Goal: Task Accomplishment & Management: Manage account settings

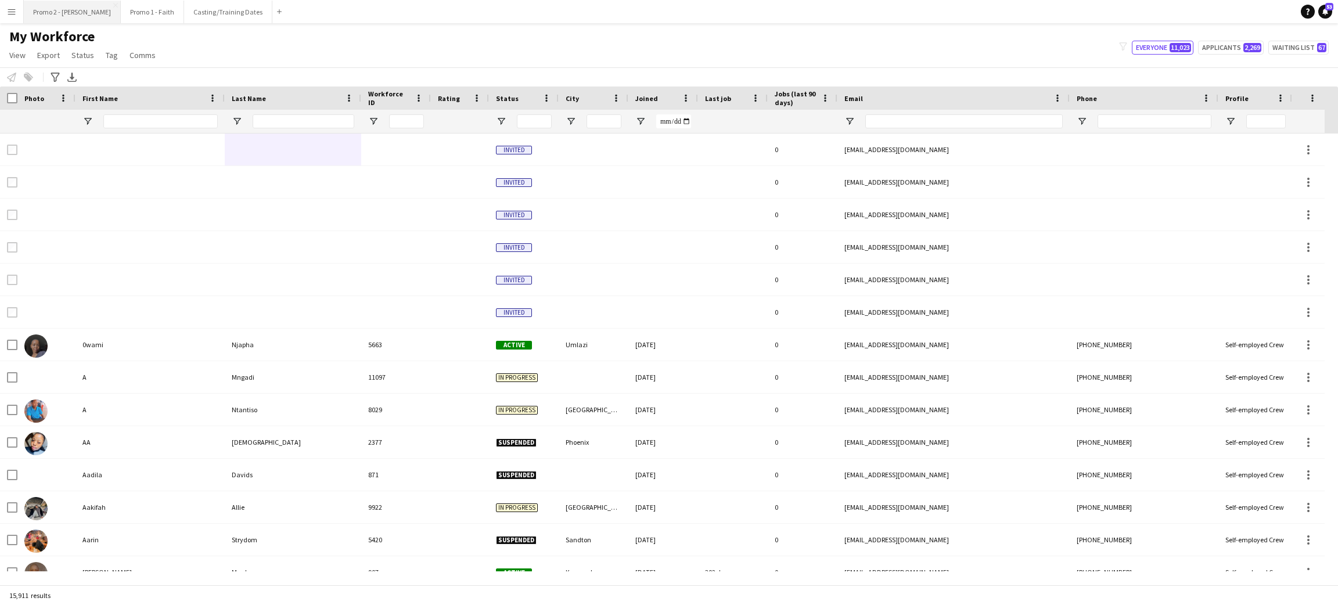
click at [52, 12] on button "Promo 2 - [PERSON_NAME]" at bounding box center [72, 12] width 97 height 23
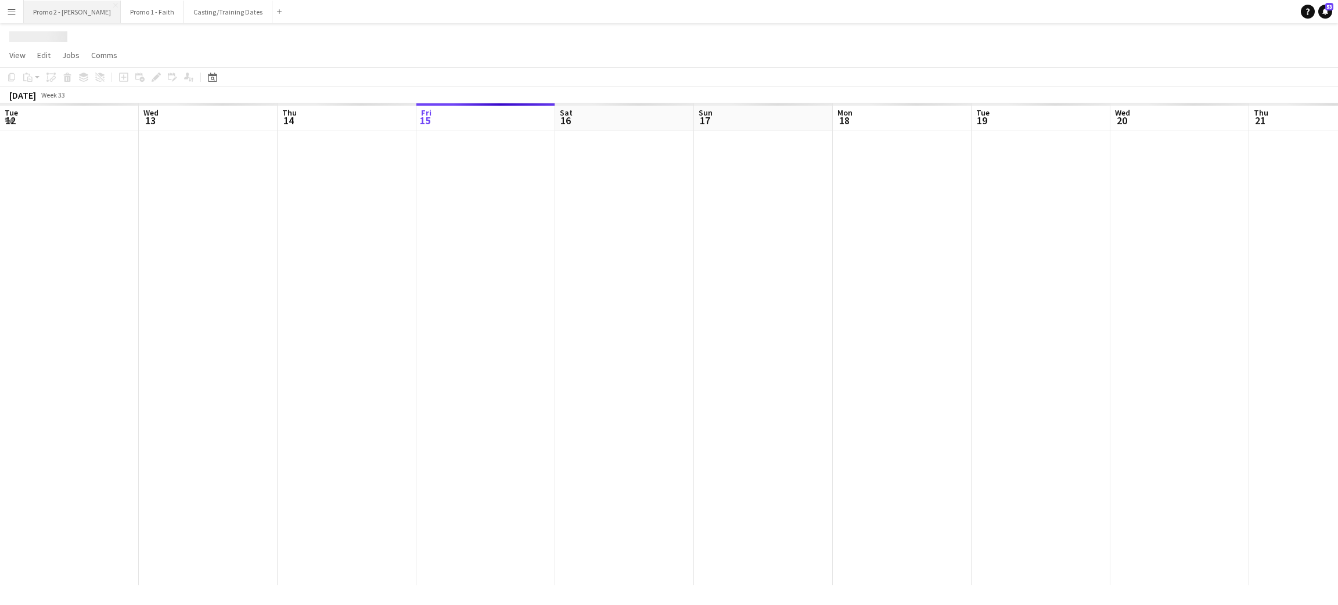
scroll to position [0, 277]
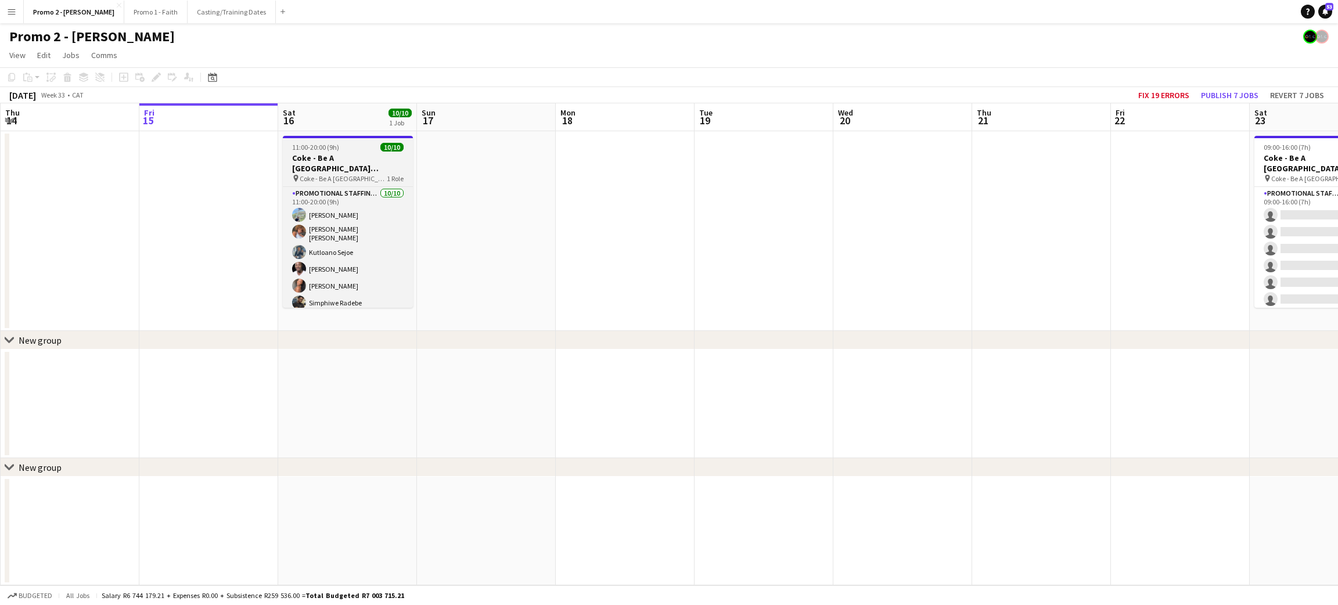
click at [343, 169] on h3 "Coke - Be A [GEOGRAPHIC_DATA] ([GEOGRAPHIC_DATA])" at bounding box center [348, 163] width 130 height 21
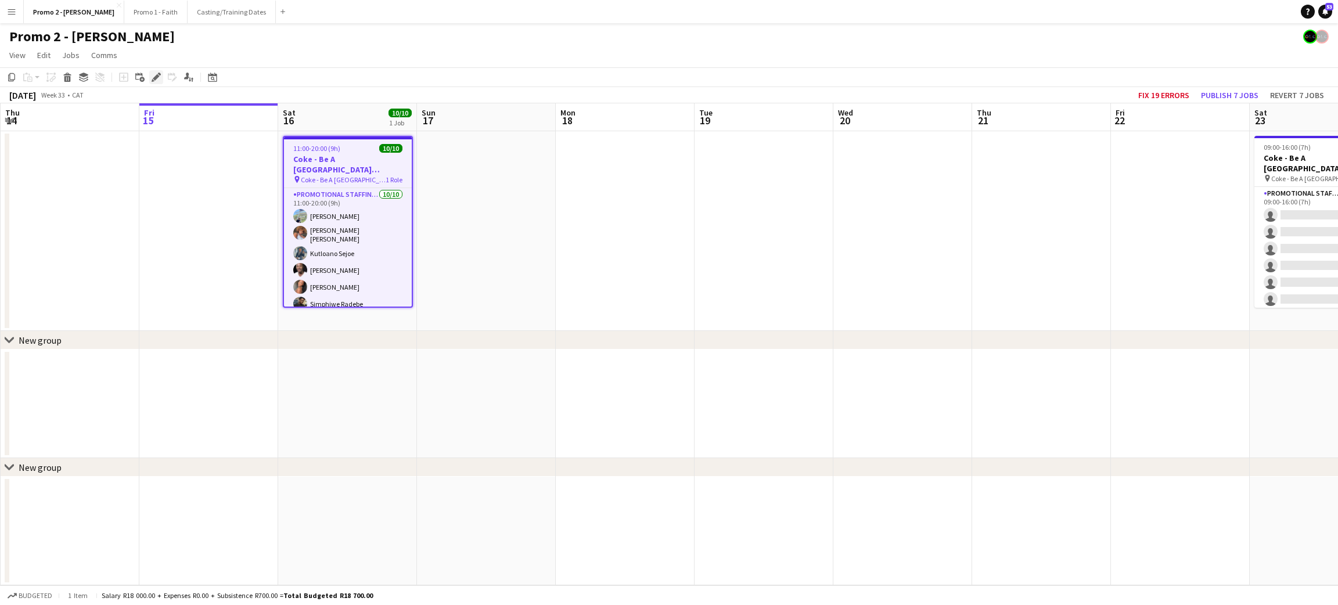
click at [155, 80] on icon at bounding box center [156, 77] width 6 height 6
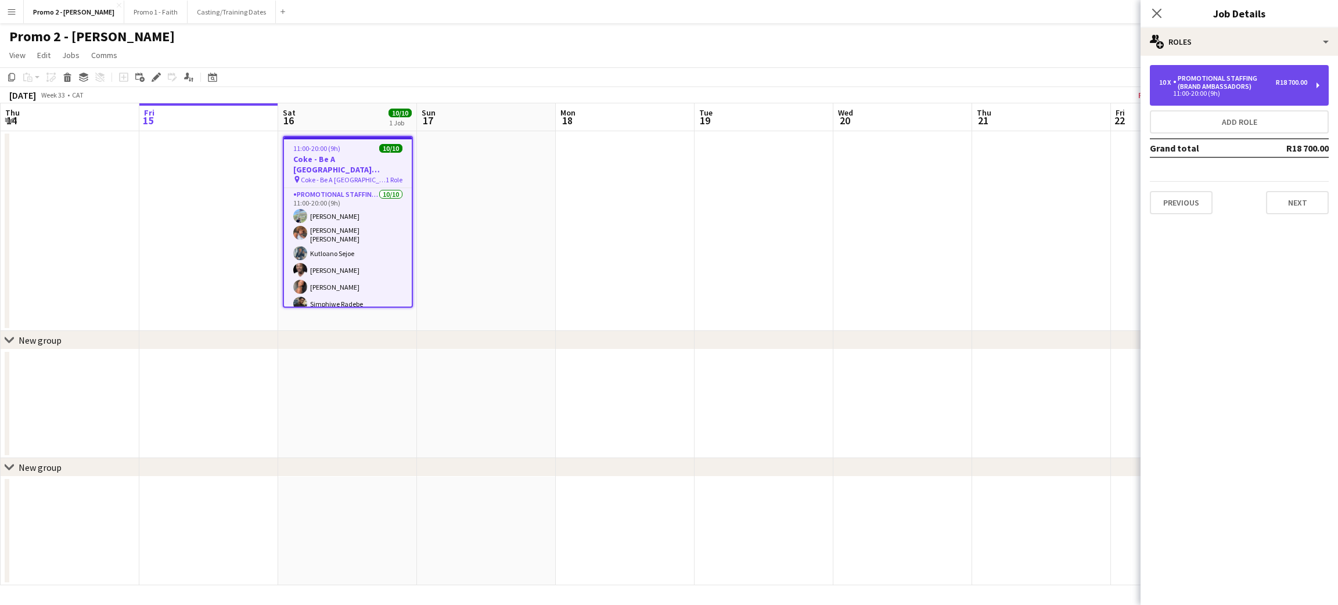
click at [667, 81] on div "Promotional Staffing (Brand Ambassadors)" at bounding box center [1224, 82] width 103 height 16
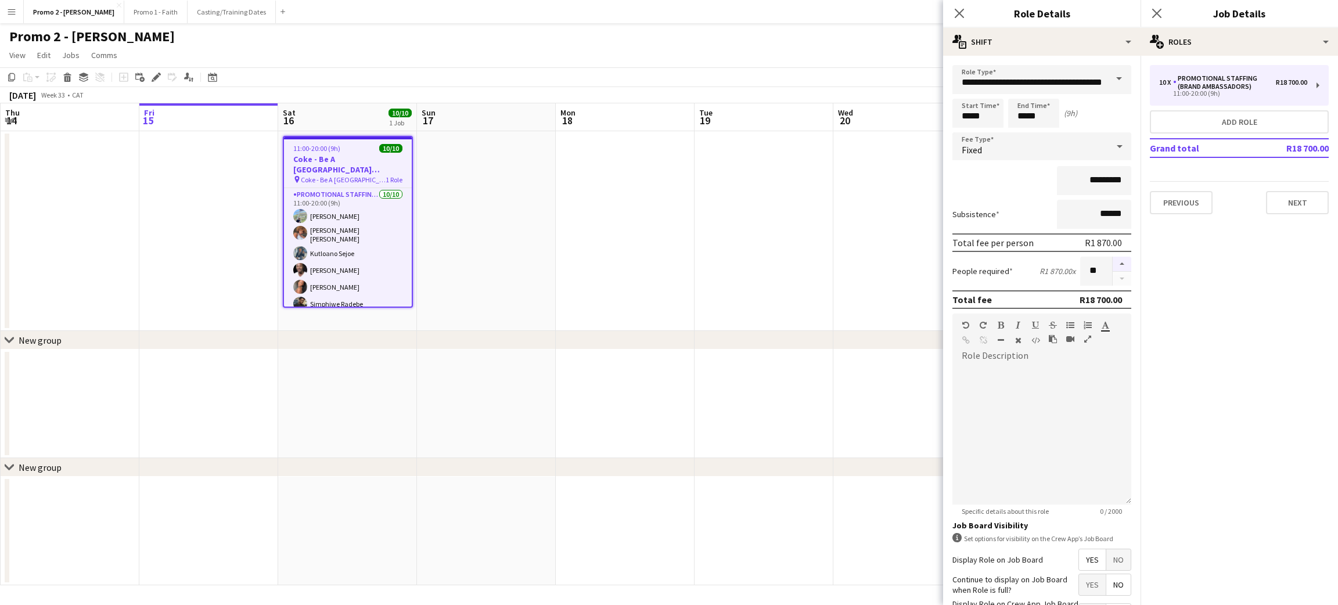
click at [667, 260] on button "button" at bounding box center [1122, 264] width 19 height 15
type input "**"
click at [667, 13] on icon at bounding box center [959, 13] width 11 height 11
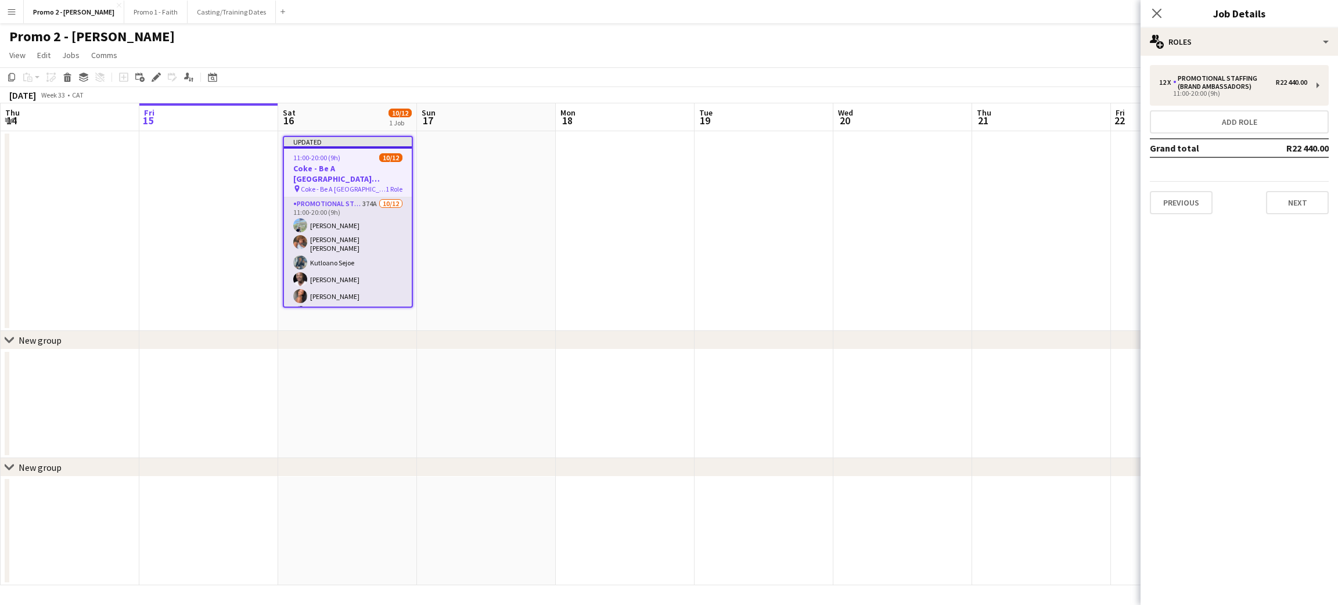
scroll to position [114, 0]
click at [326, 270] on app-card-role "Promotional Staffing (Brand Ambassadors) 374A [DATE] 11:00-20:00 (9h) [PERSON_N…" at bounding box center [348, 197] width 128 height 228
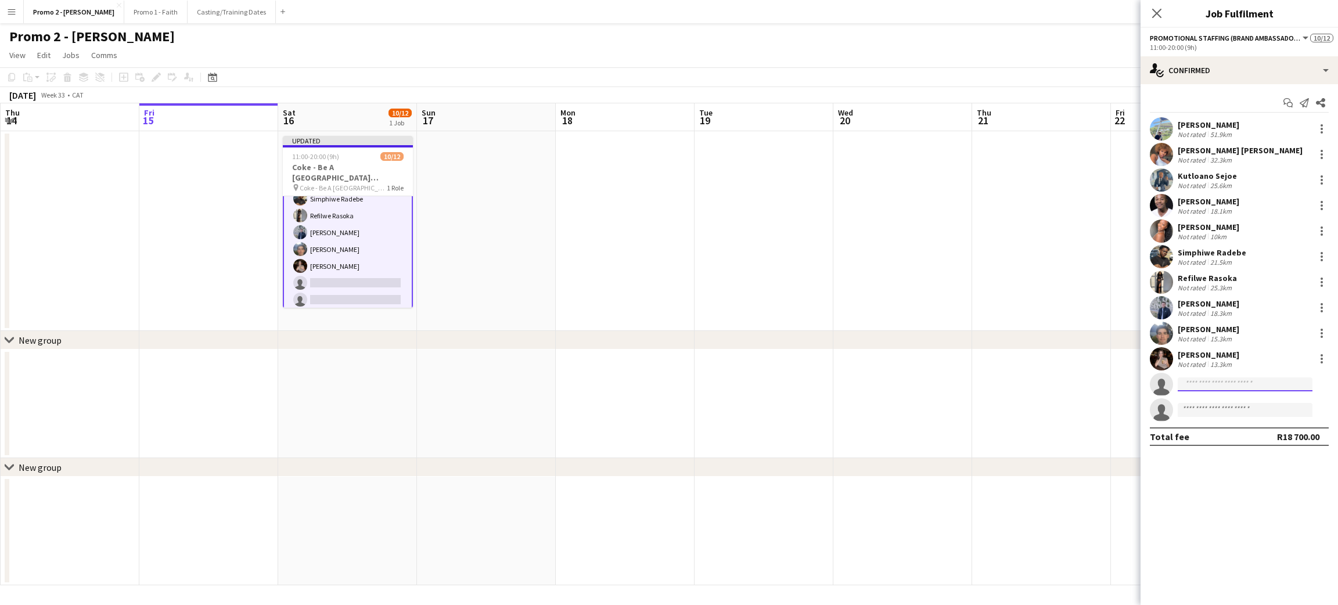
click at [667, 388] on input at bounding box center [1245, 385] width 135 height 14
type input "**********"
click at [667, 407] on span "[EMAIL_ADDRESS][DOMAIN_NAME]" at bounding box center [1245, 410] width 116 height 9
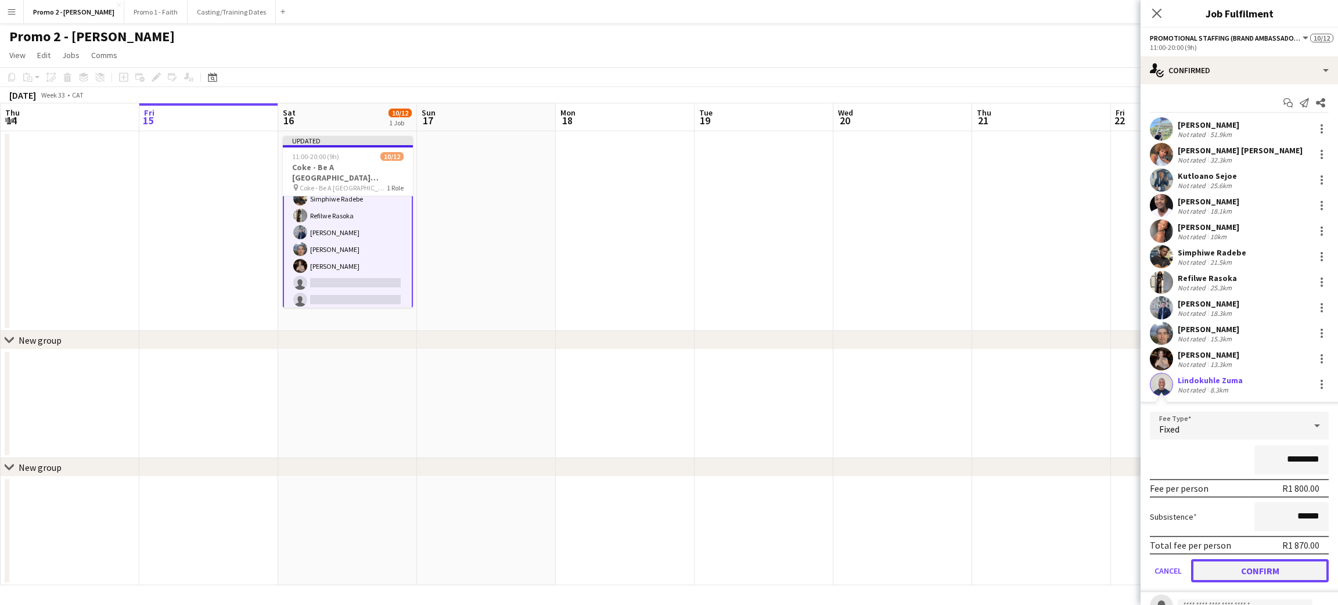
click at [667, 571] on button "Confirm" at bounding box center [1260, 570] width 138 height 23
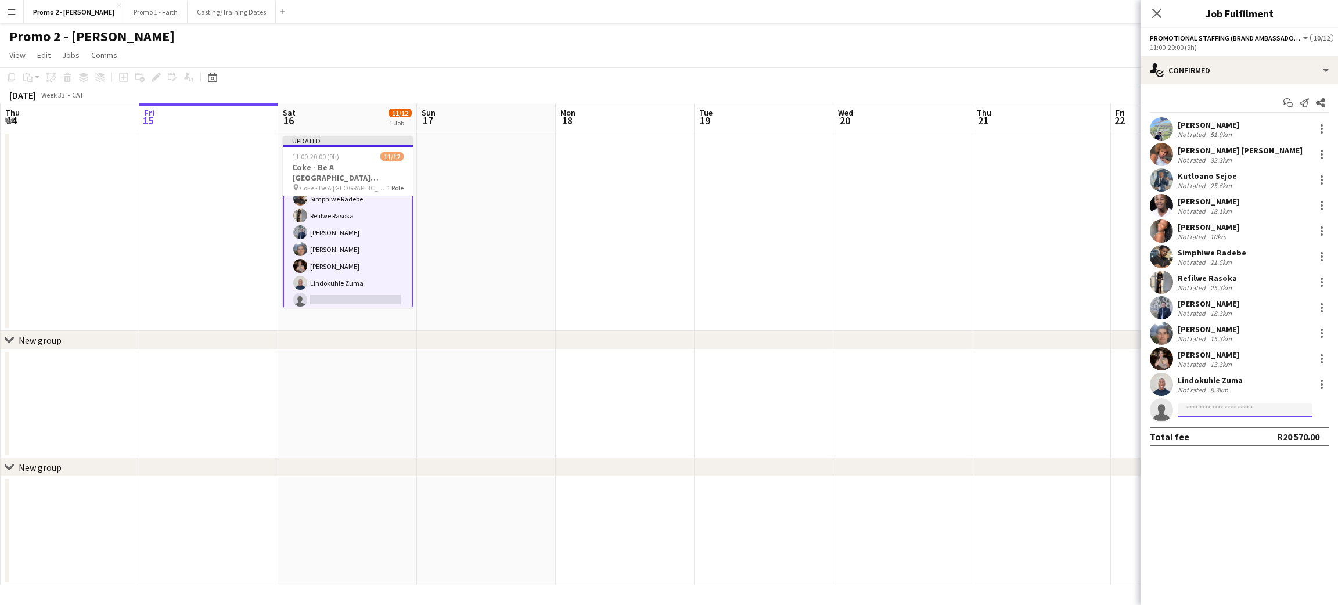
click at [667, 414] on input at bounding box center [1245, 410] width 135 height 14
type input "**********"
click at [667, 425] on span "Thabang Moeketsi" at bounding box center [1220, 427] width 67 height 10
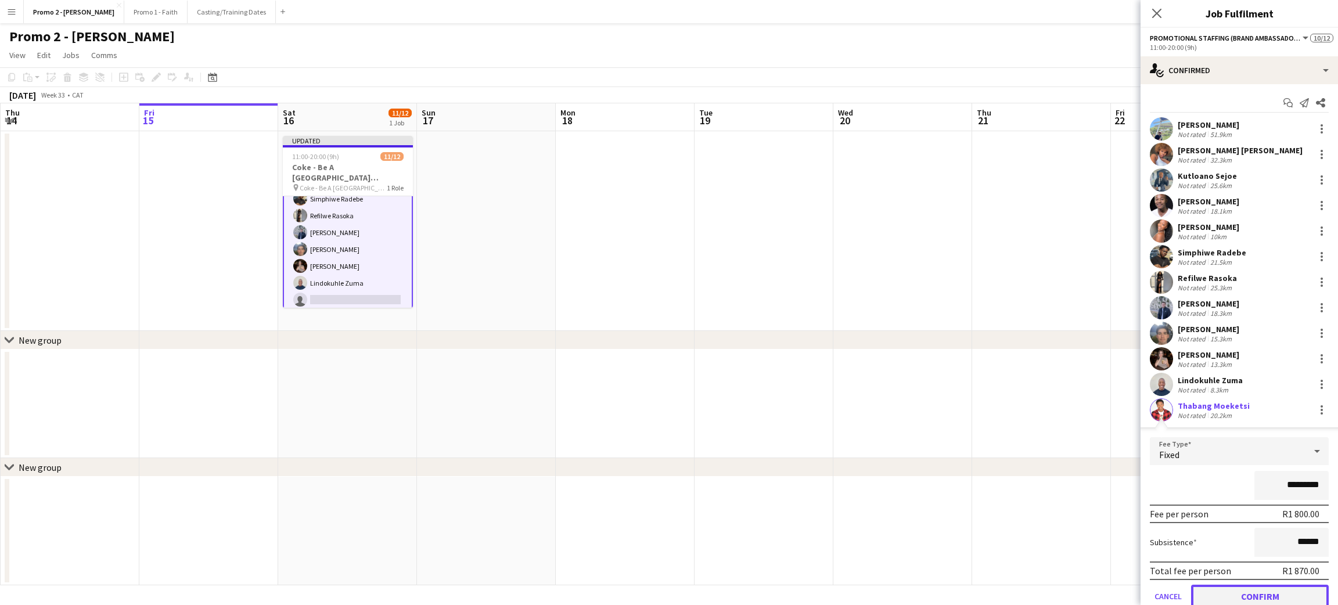
click at [667, 587] on button "Confirm" at bounding box center [1260, 596] width 138 height 23
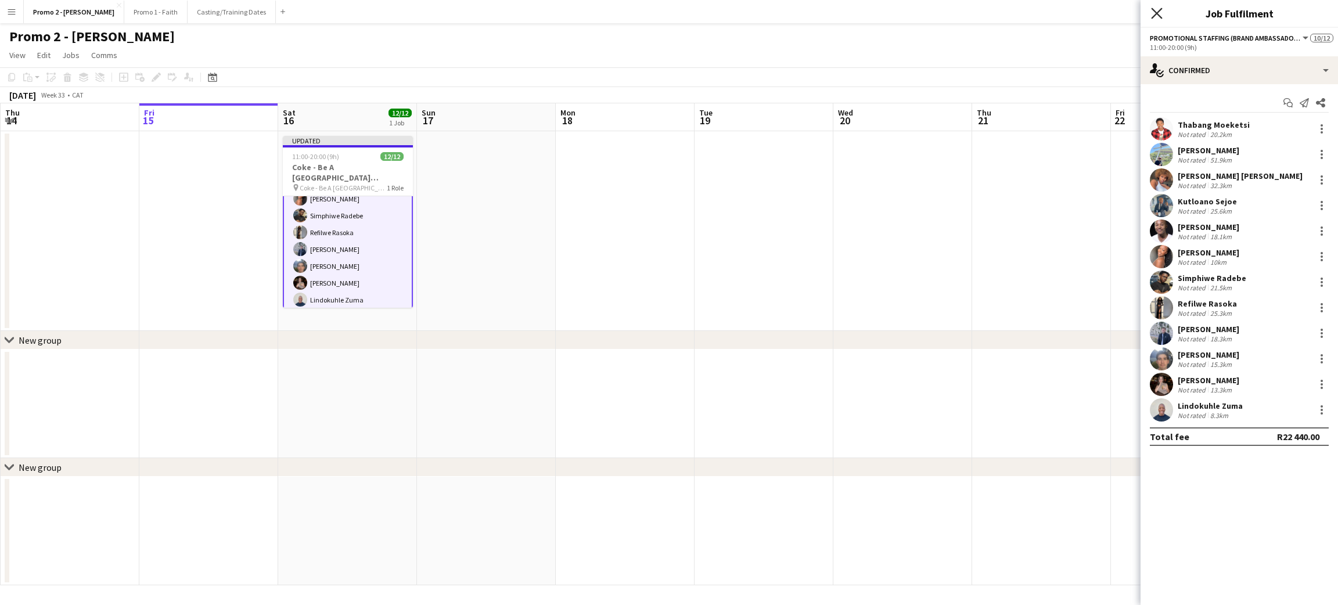
click at [667, 17] on icon "Close pop-in" at bounding box center [1156, 13] width 11 height 11
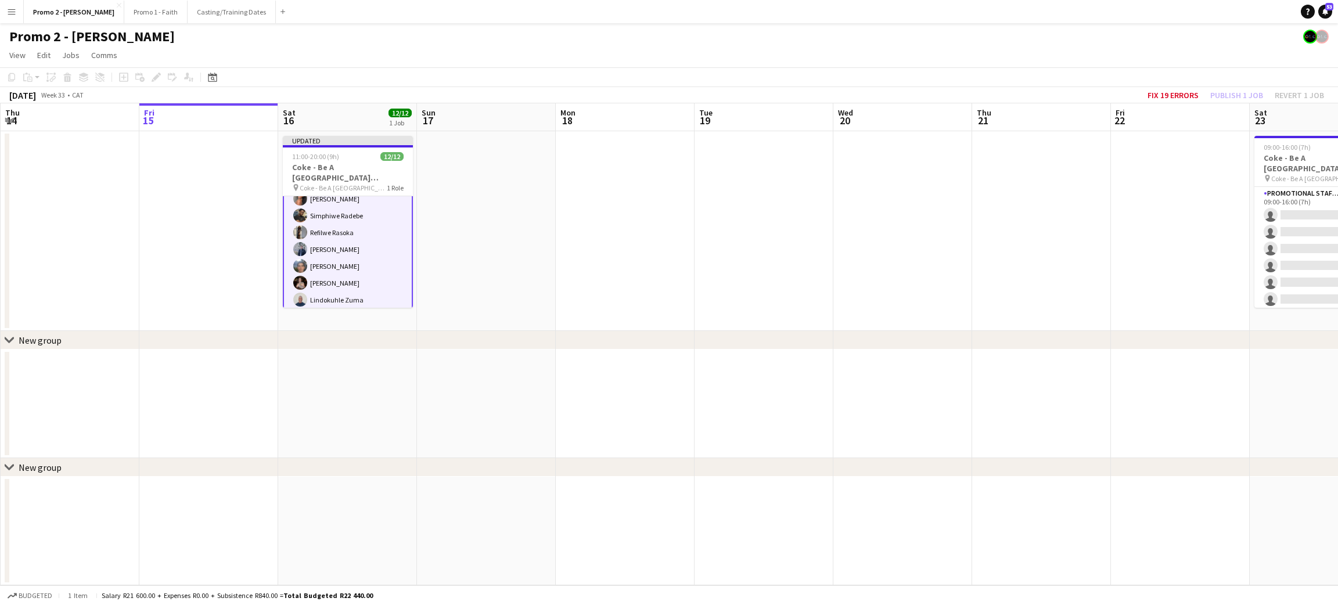
click at [667, 89] on div "Fix 19 errors Publish 1 job Revert 1 job" at bounding box center [1236, 95] width 204 height 15
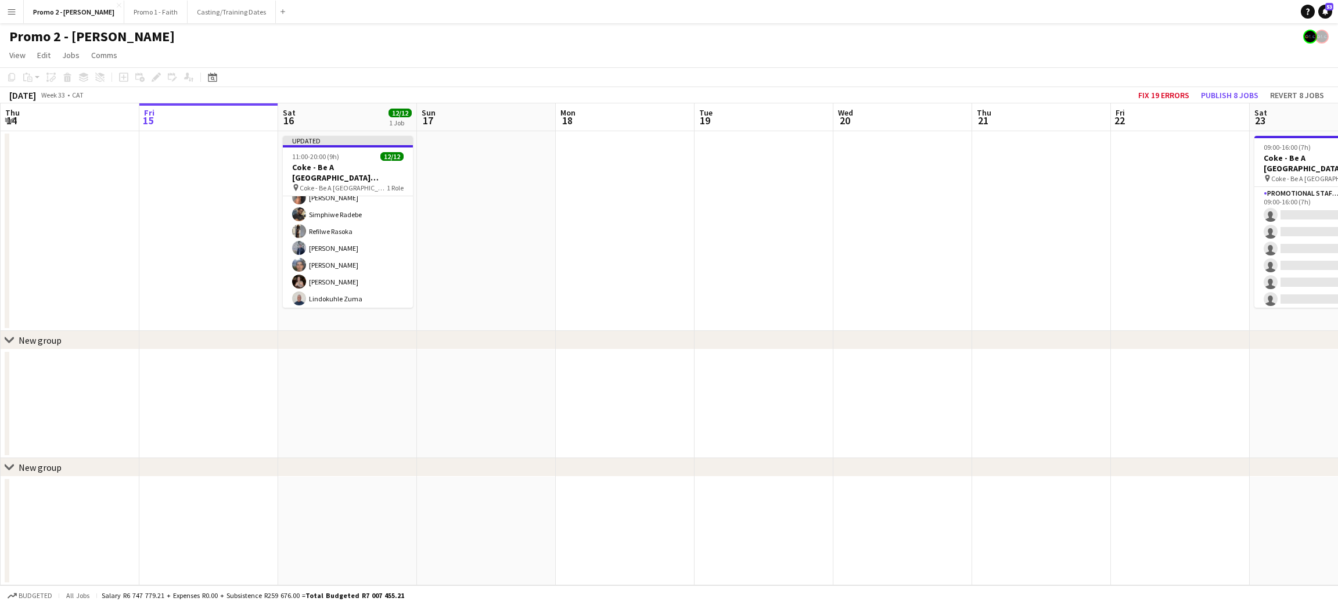
scroll to position [113, 0]
click at [667, 90] on button "Publish 8 jobs" at bounding box center [1230, 95] width 67 height 15
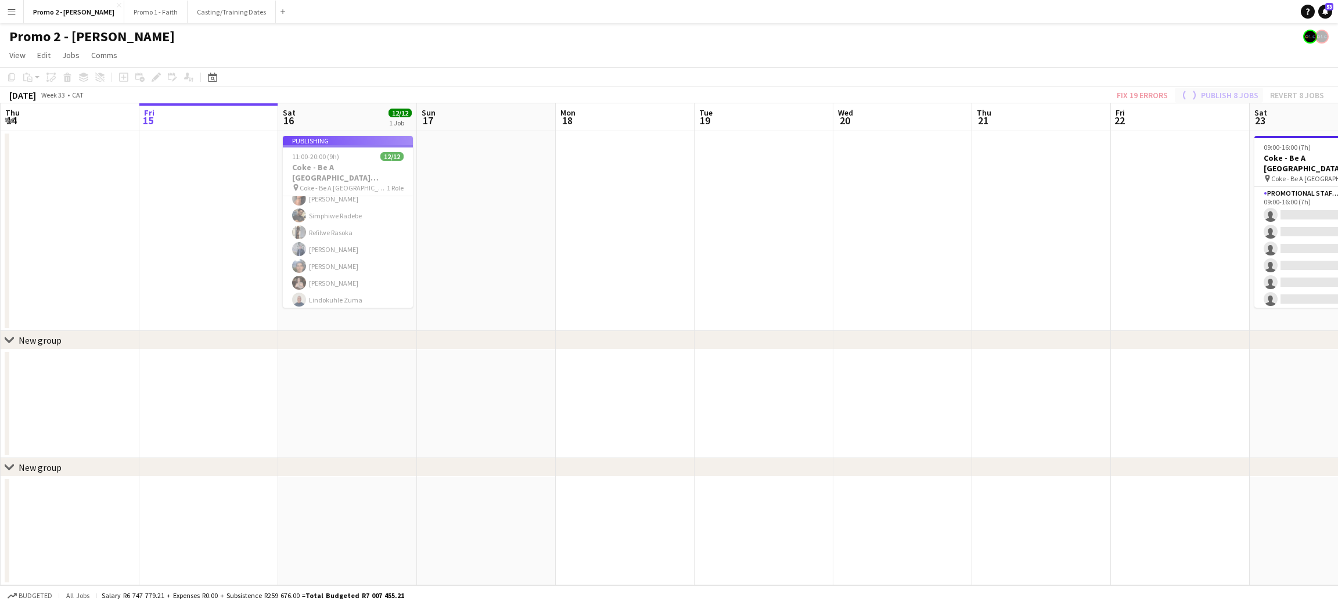
scroll to position [104, 0]
